Goal: Task Accomplishment & Management: Complete application form

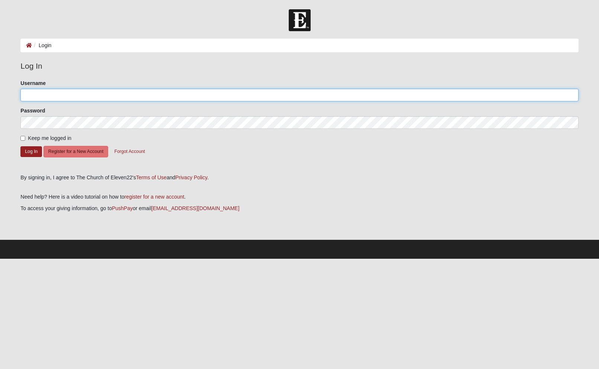
click at [46, 94] on input "Username" at bounding box center [298, 95] width 557 height 13
type input "dennismyers"
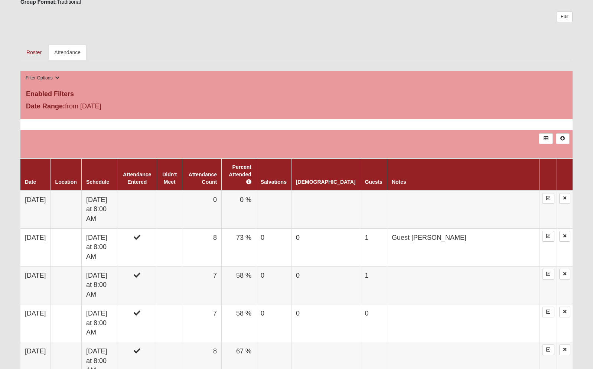
scroll to position [336, 0]
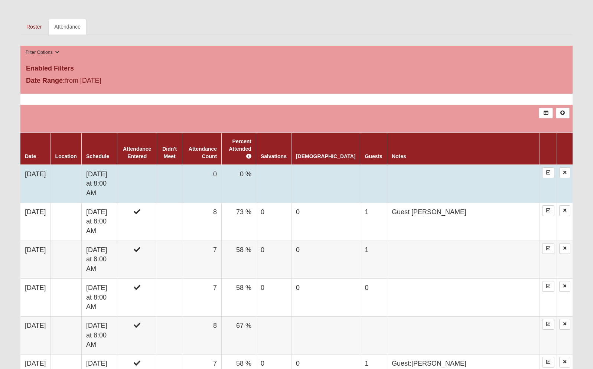
click at [113, 172] on td "[DATE] at 8:00 AM" at bounding box center [99, 184] width 36 height 38
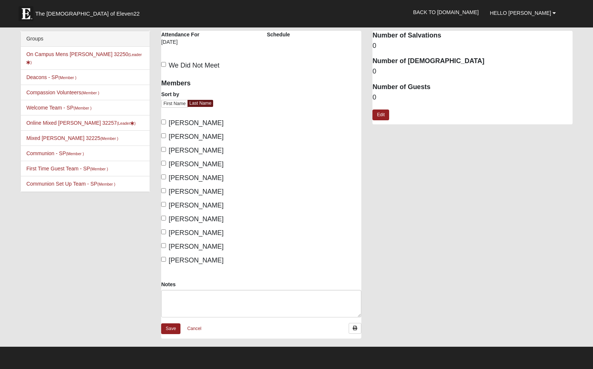
click at [162, 121] on input "Ankersen, Karl" at bounding box center [163, 122] width 5 height 5
checkbox input "true"
click at [165, 162] on input "Cook, Dave" at bounding box center [163, 163] width 5 height 5
checkbox input "true"
click at [165, 192] on input "Myers, Dennis" at bounding box center [163, 190] width 5 height 5
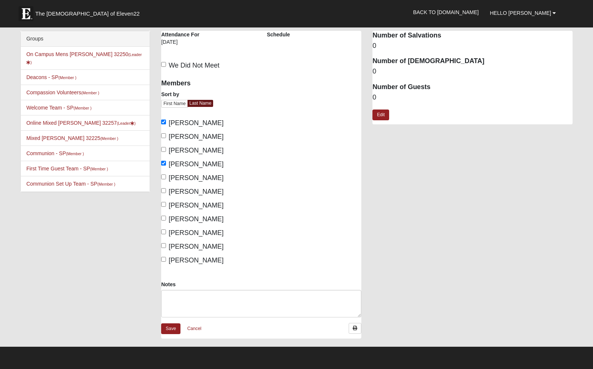
checkbox input "true"
click at [165, 204] on input "Petersen, Rick" at bounding box center [163, 204] width 5 height 5
checkbox input "true"
click at [163, 232] on input "Vitel, Leonard" at bounding box center [163, 232] width 5 height 5
checkbox input "true"
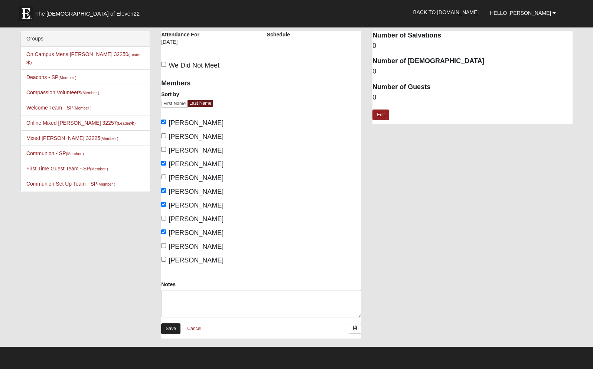
click at [173, 327] on link "Save" at bounding box center [170, 328] width 19 height 11
